Goal: Information Seeking & Learning: Learn about a topic

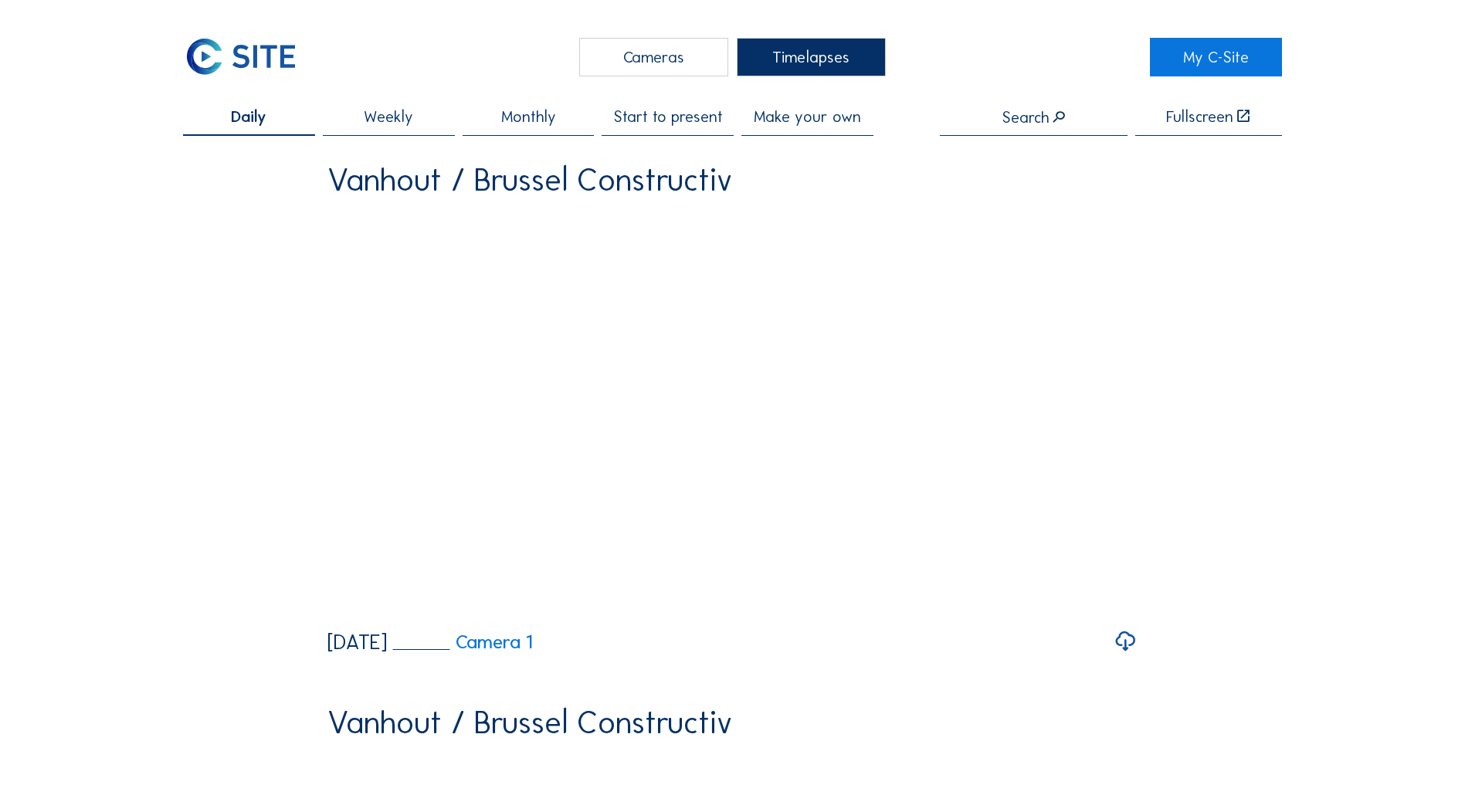
click at [624, 51] on div "Cameras" at bounding box center [654, 57] width 149 height 39
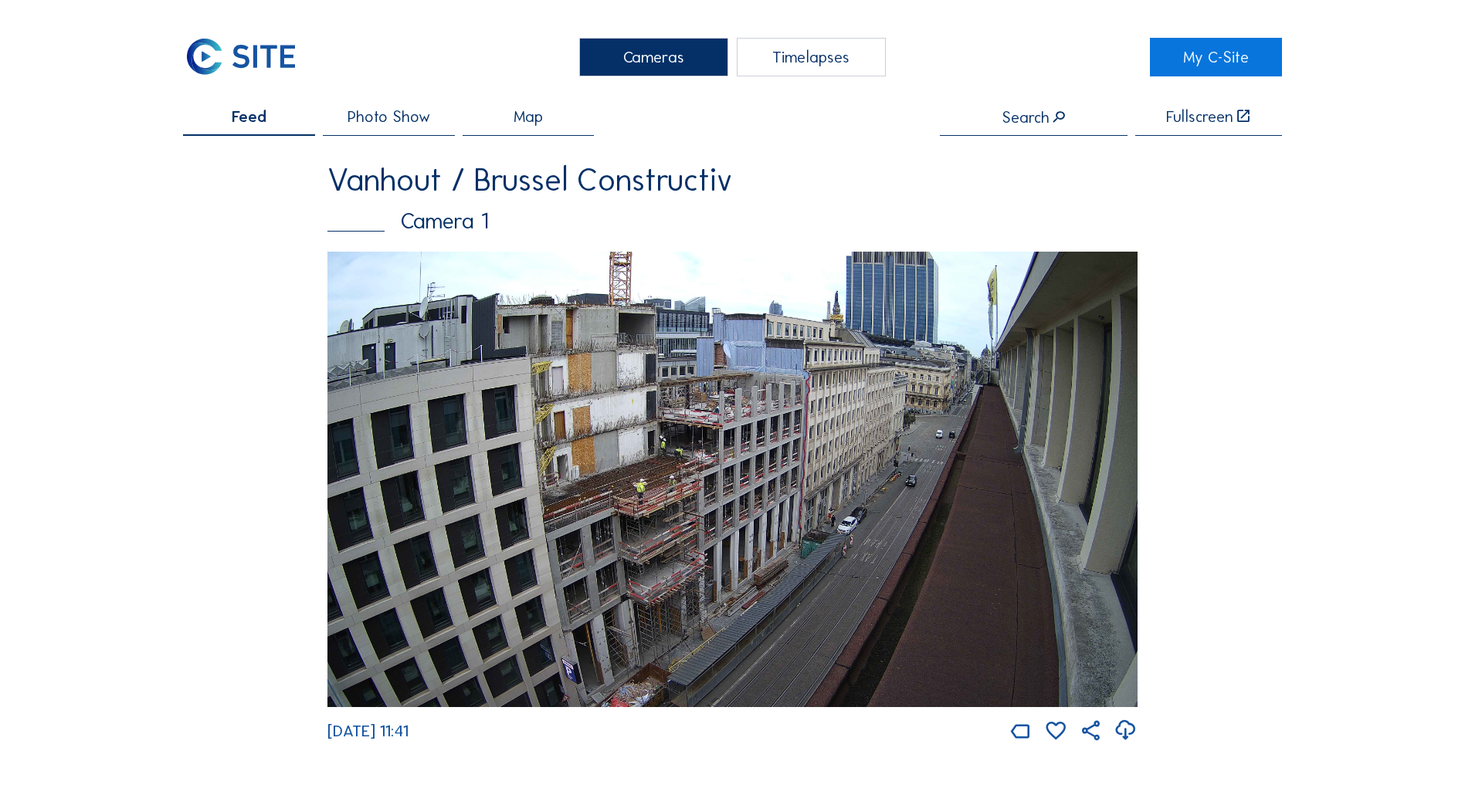
click at [852, 416] on img at bounding box center [732, 479] width 810 height 455
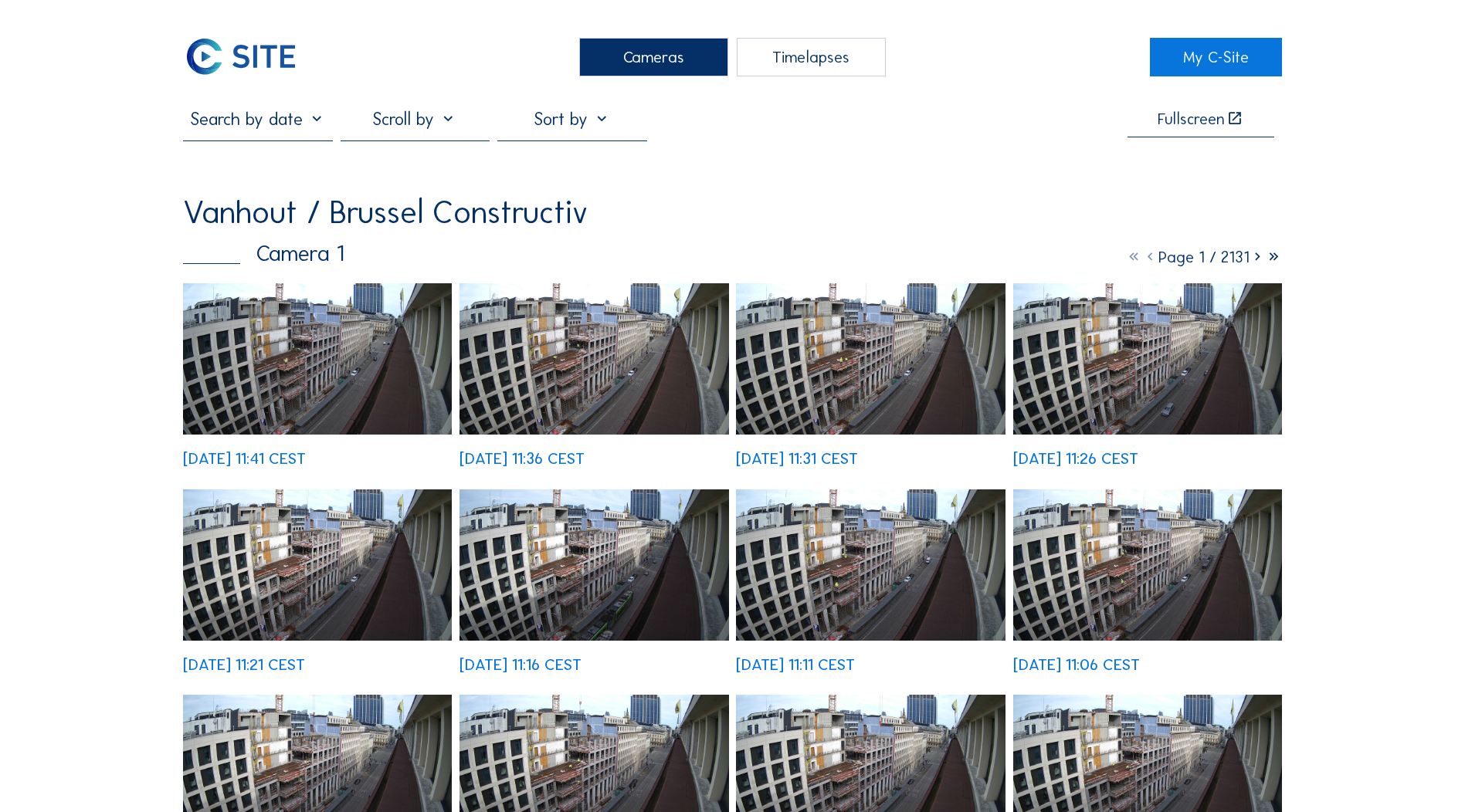
click at [389, 358] on img at bounding box center [317, 358] width 269 height 151
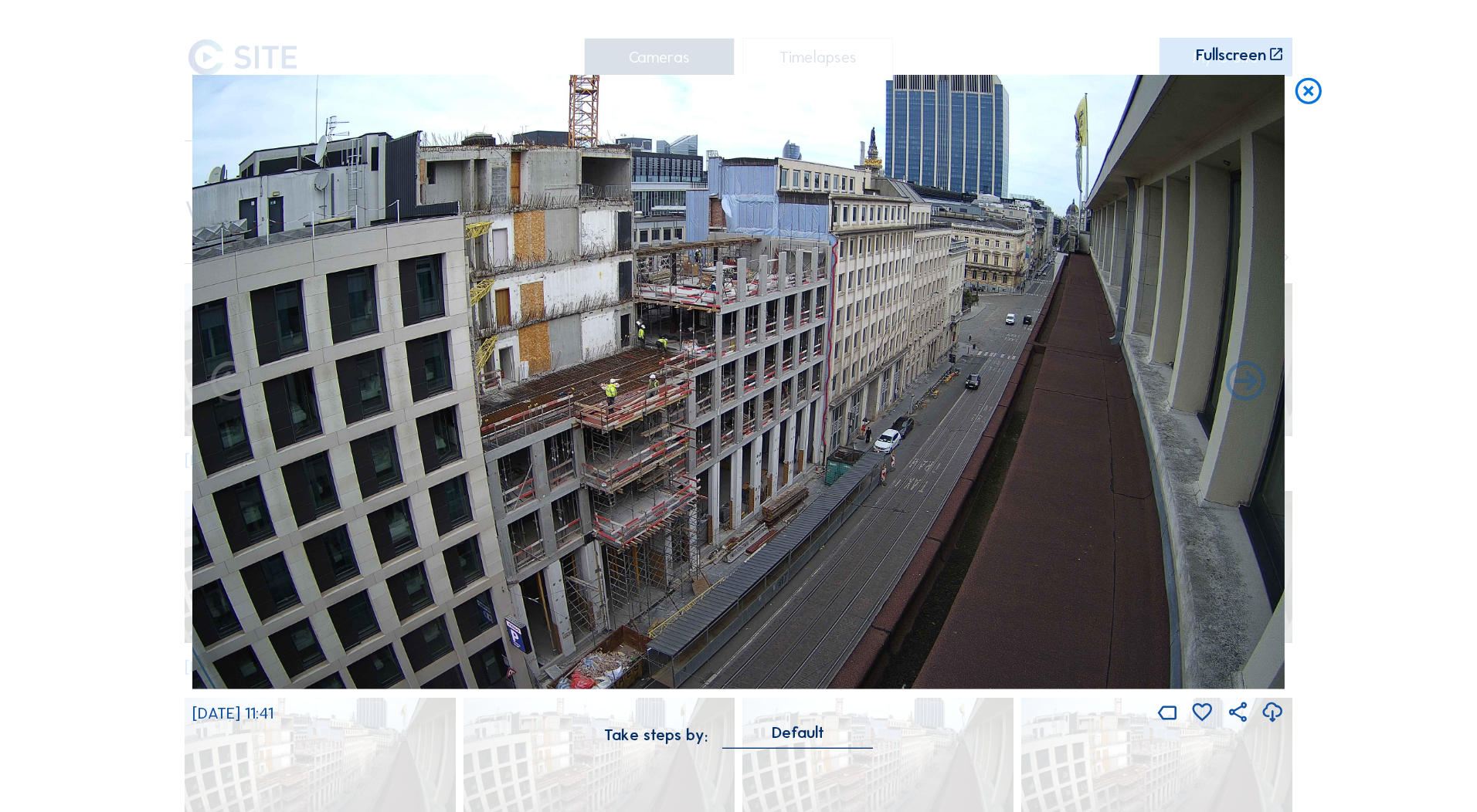
click at [1255, 56] on div "Fullscreen" at bounding box center [1231, 55] width 71 height 16
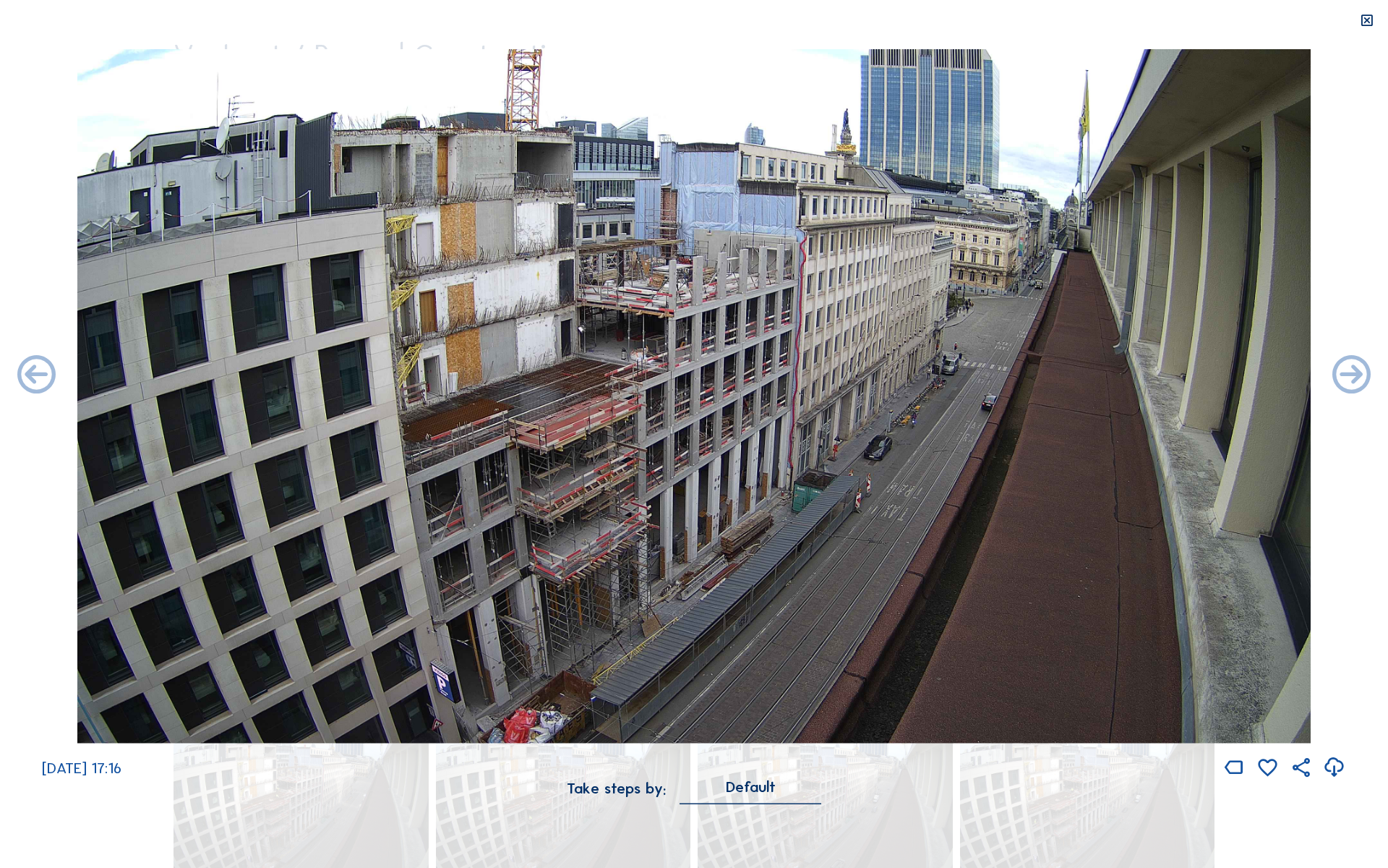
click at [1361, 16] on icon at bounding box center [1367, 21] width 15 height 16
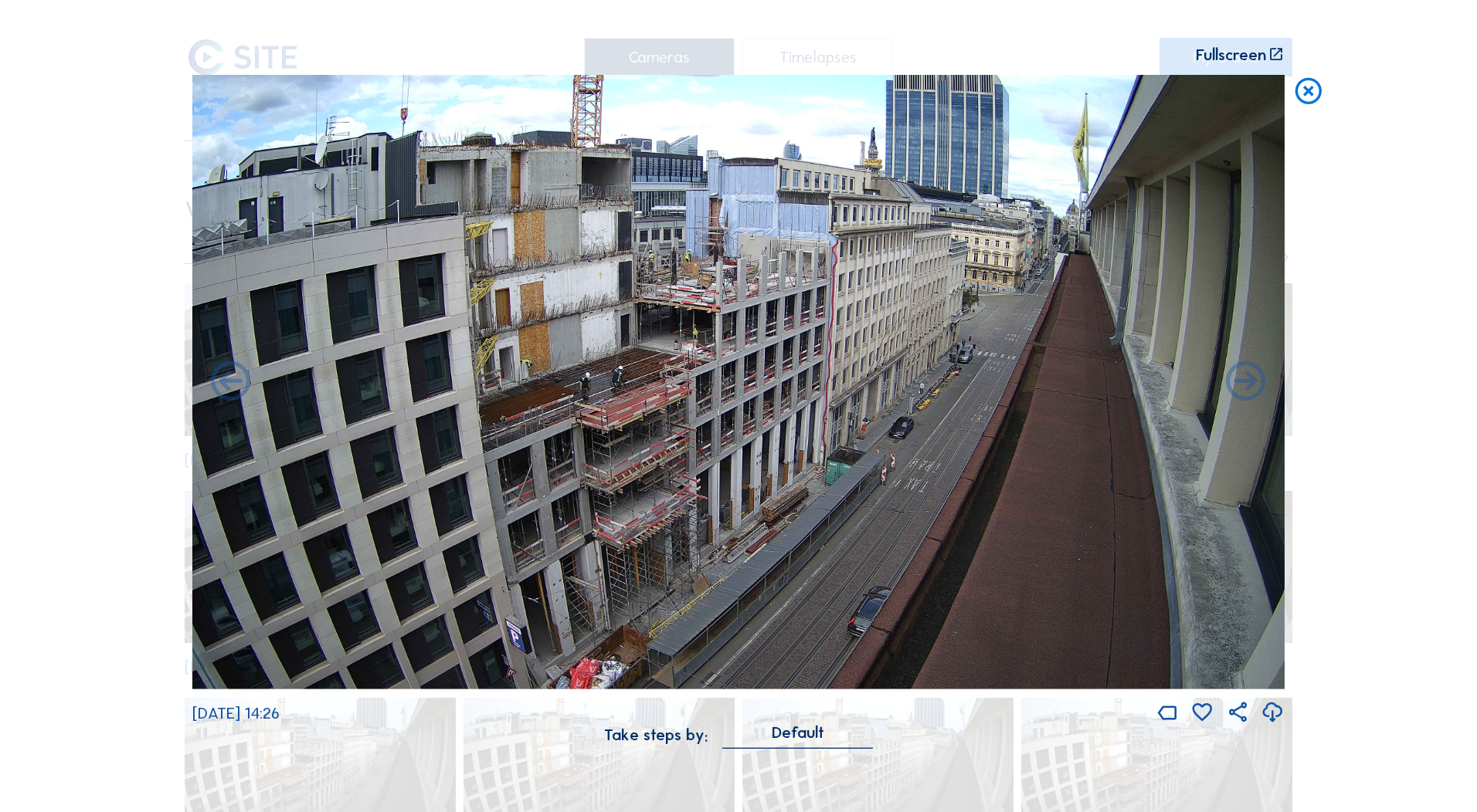
click at [634, 353] on img at bounding box center [738, 381] width 1092 height 614
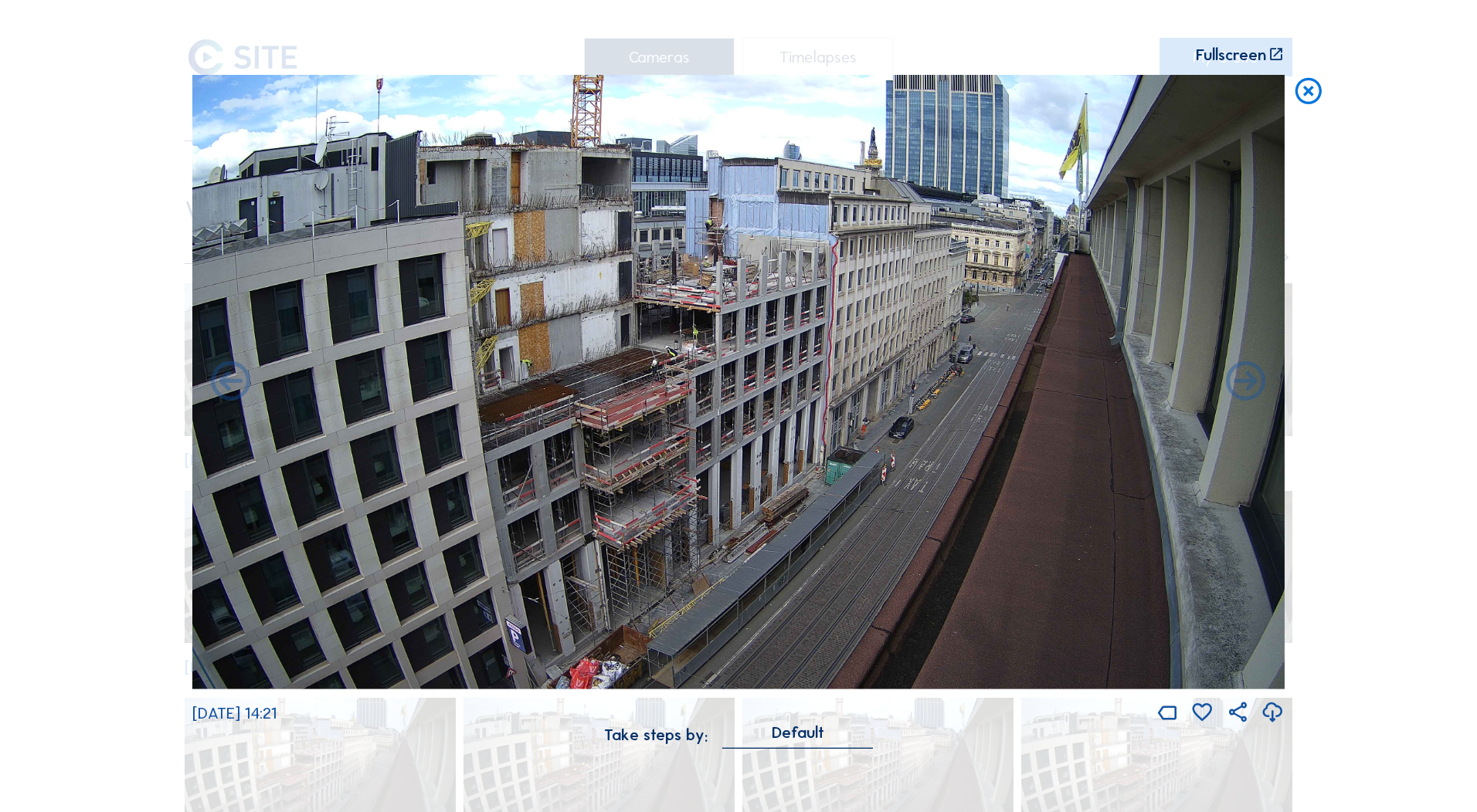
click at [1315, 91] on icon at bounding box center [1308, 91] width 32 height 33
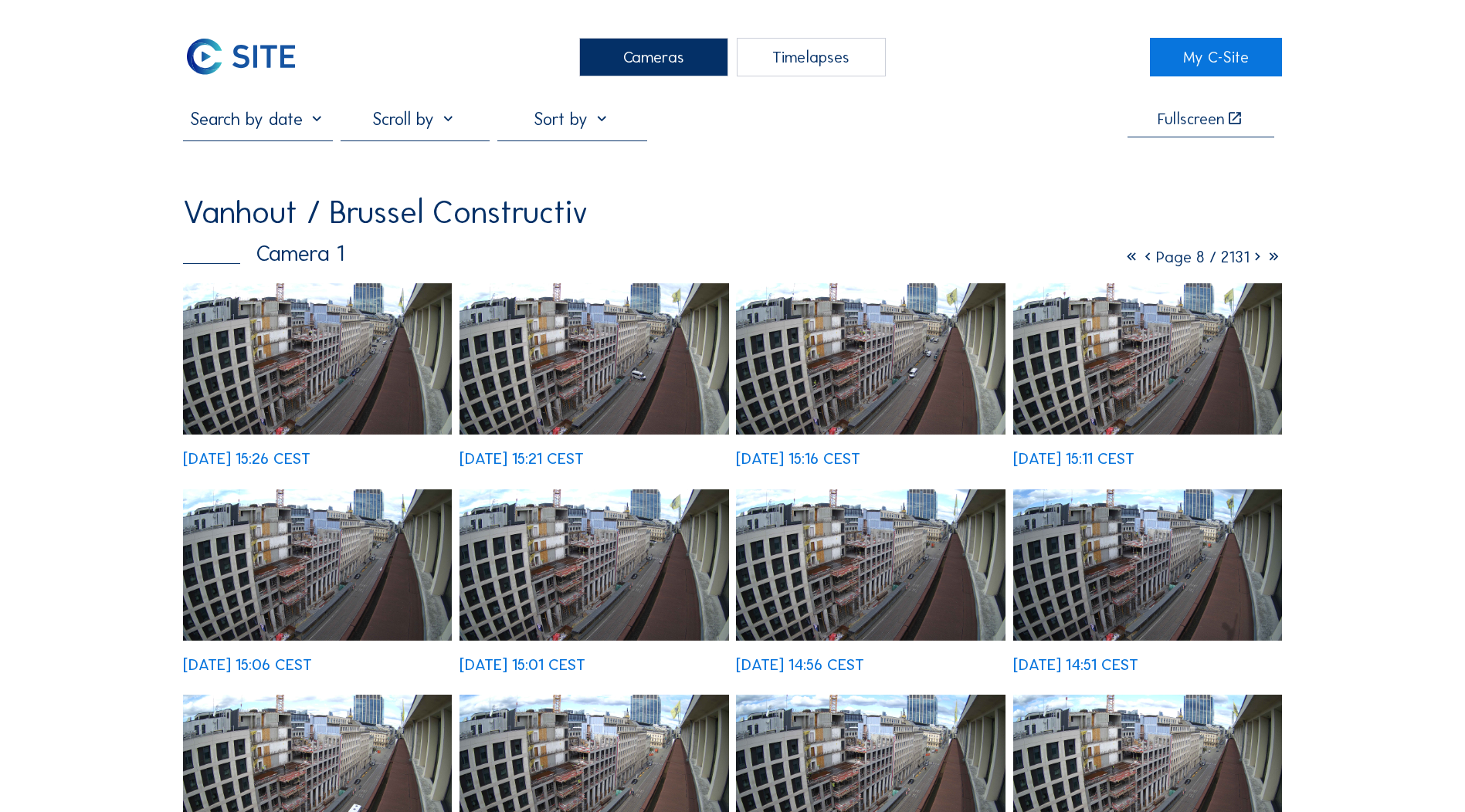
click at [320, 125] on input "text" at bounding box center [258, 119] width 149 height 21
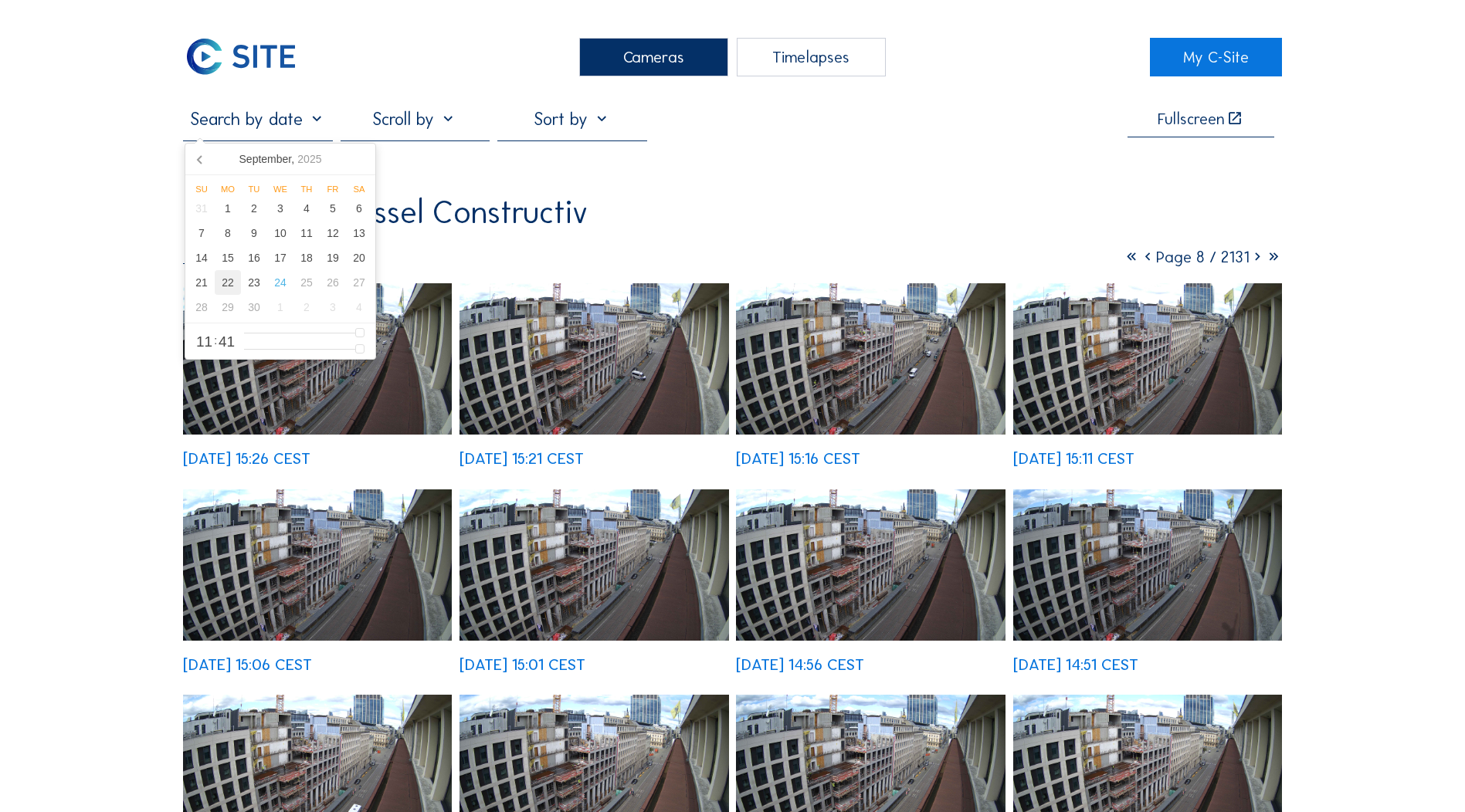
click at [228, 280] on div "22" at bounding box center [228, 282] width 26 height 25
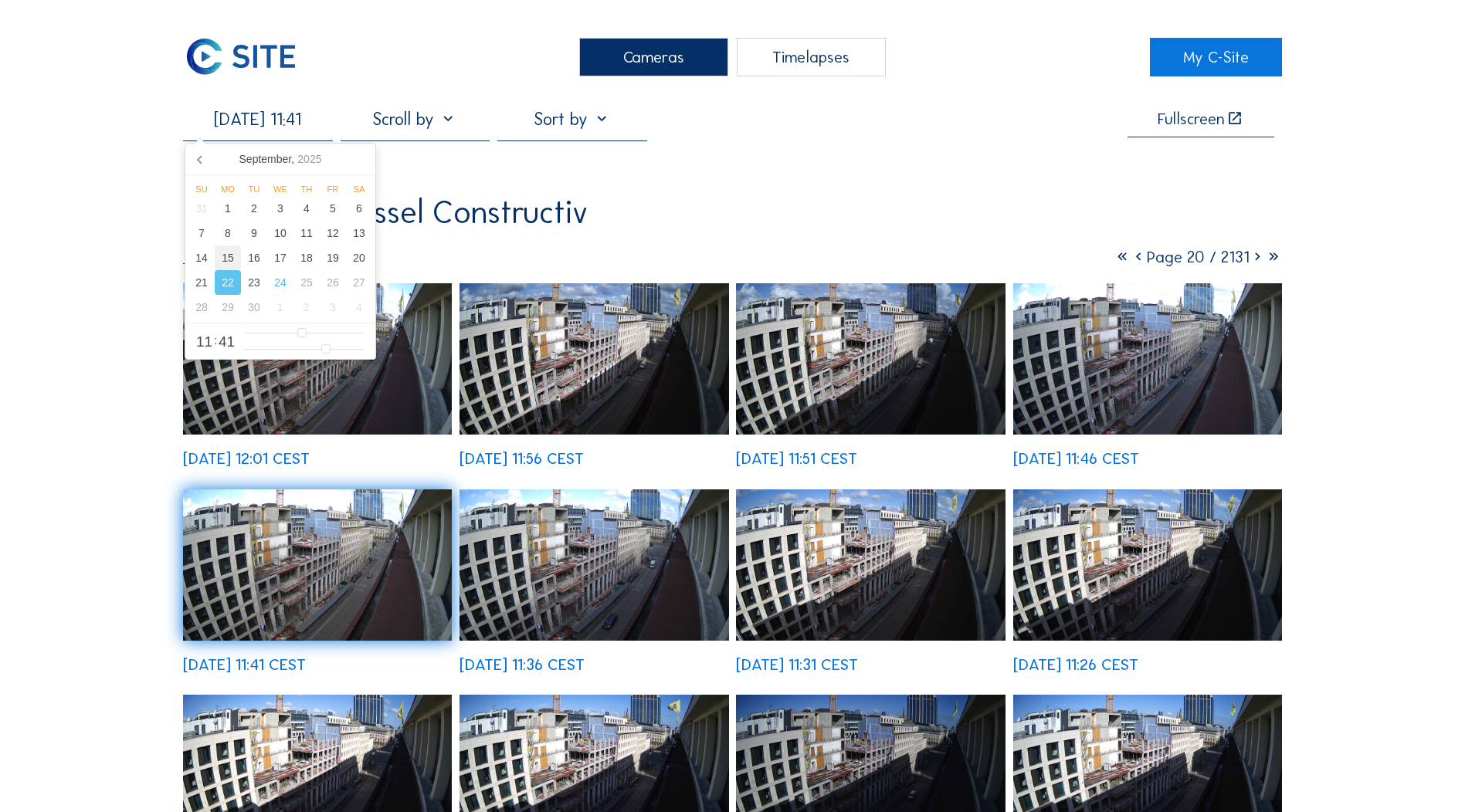
click at [235, 260] on div "15" at bounding box center [228, 258] width 26 height 25
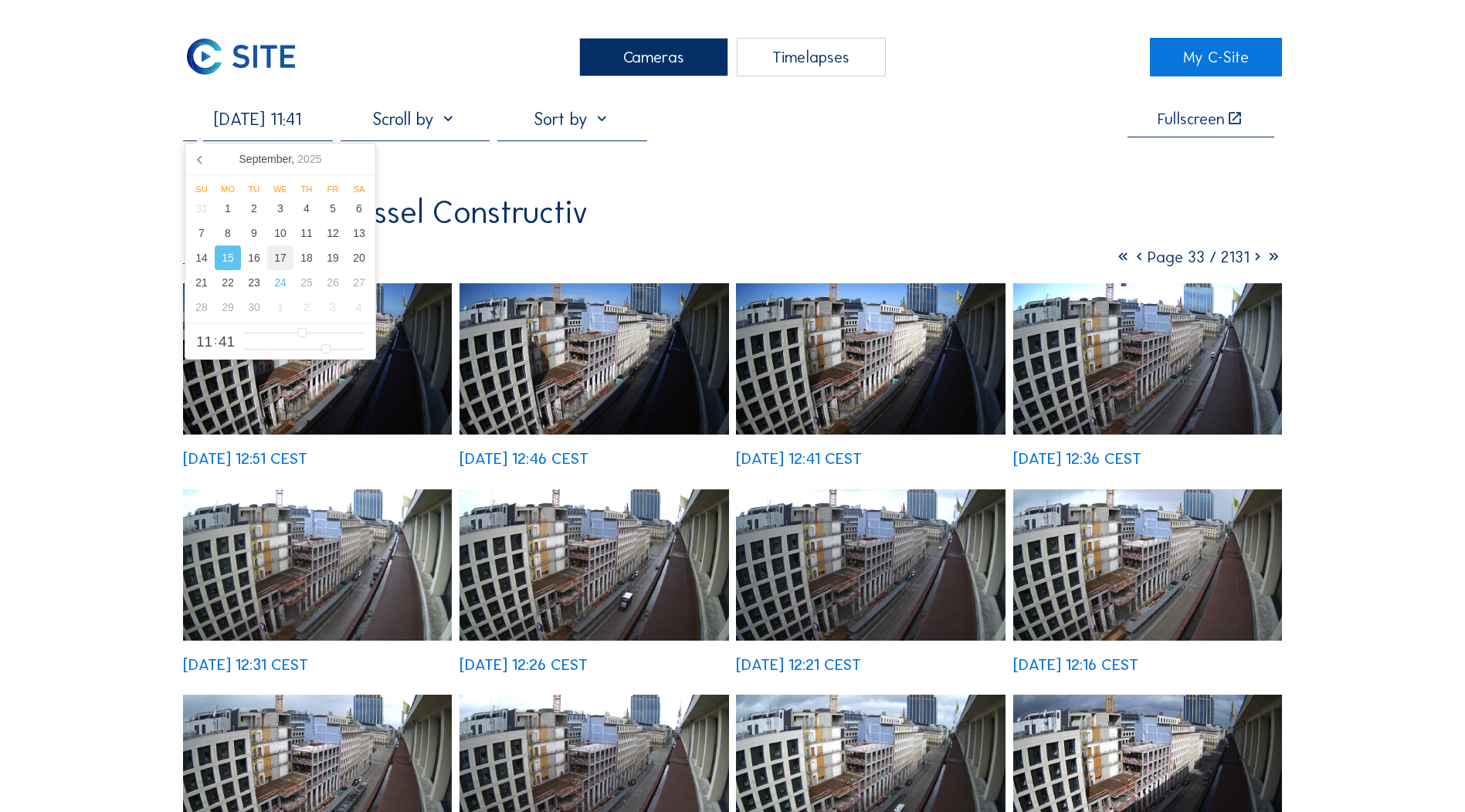
click at [283, 262] on div "17" at bounding box center [281, 258] width 26 height 25
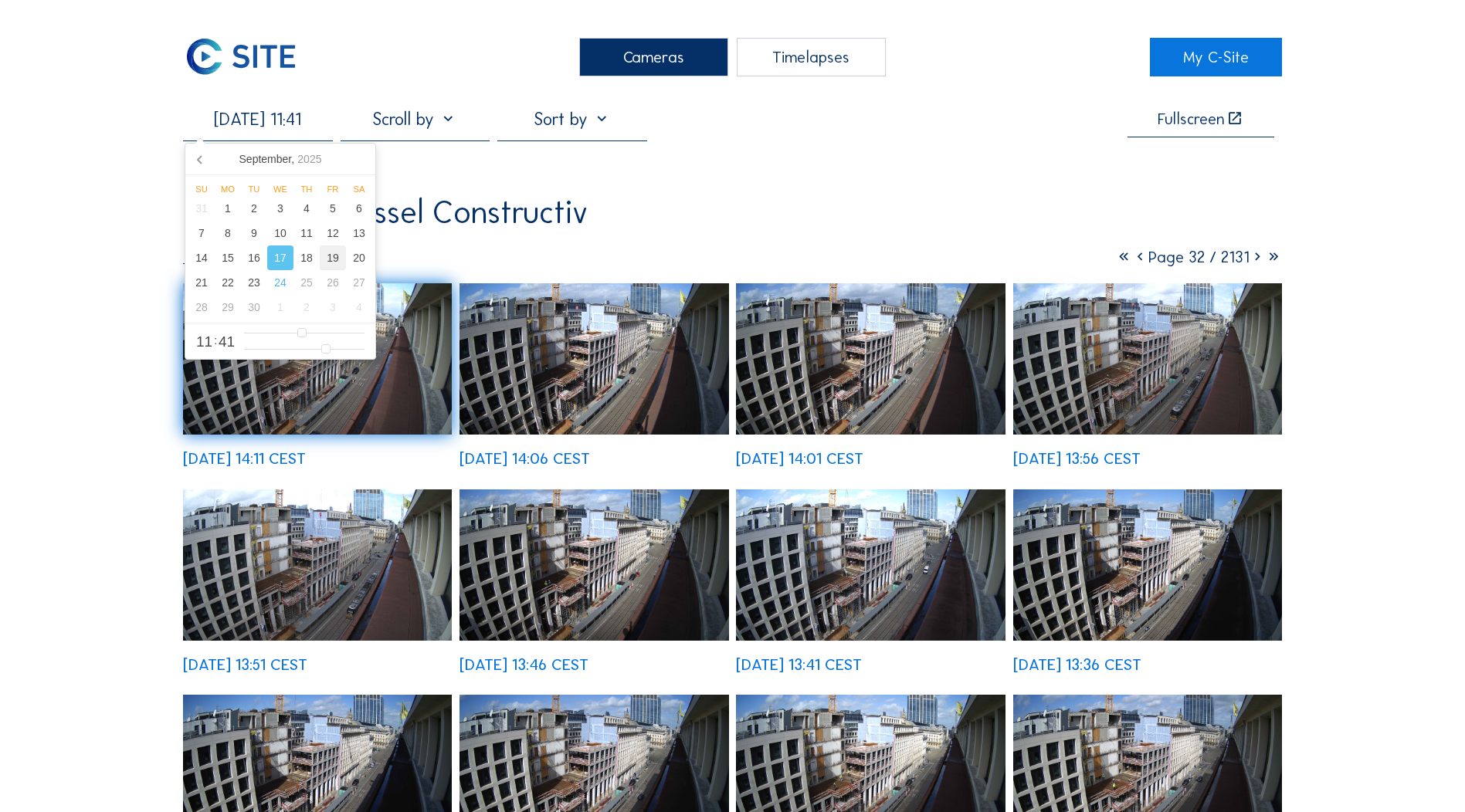
click at [333, 266] on div "19" at bounding box center [333, 258] width 26 height 25
type input "[DATE] 11:41"
